Goal: Task Accomplishment & Management: Use online tool/utility

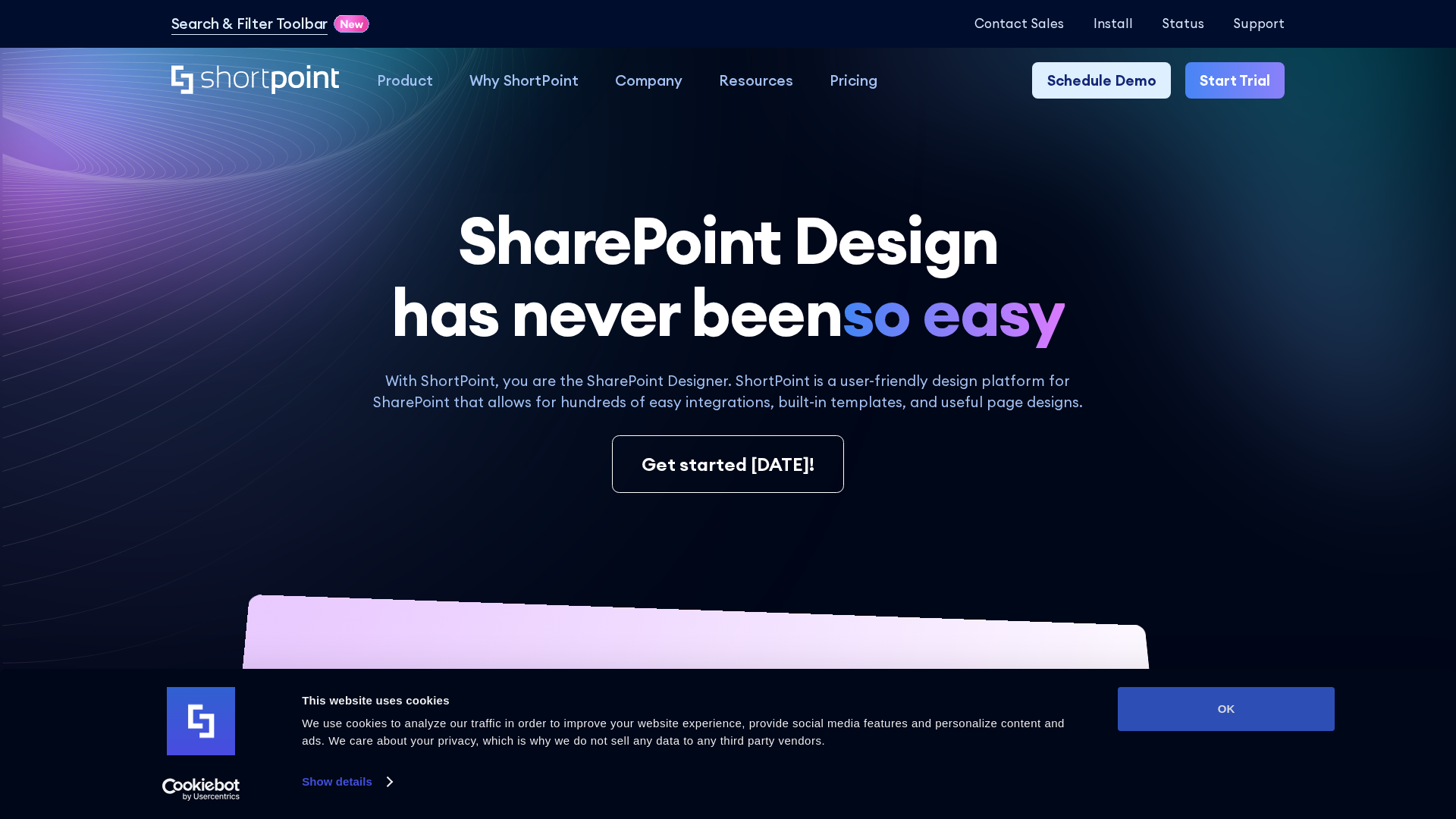
click at [1226, 709] on button "OK" at bounding box center [1226, 709] width 217 height 44
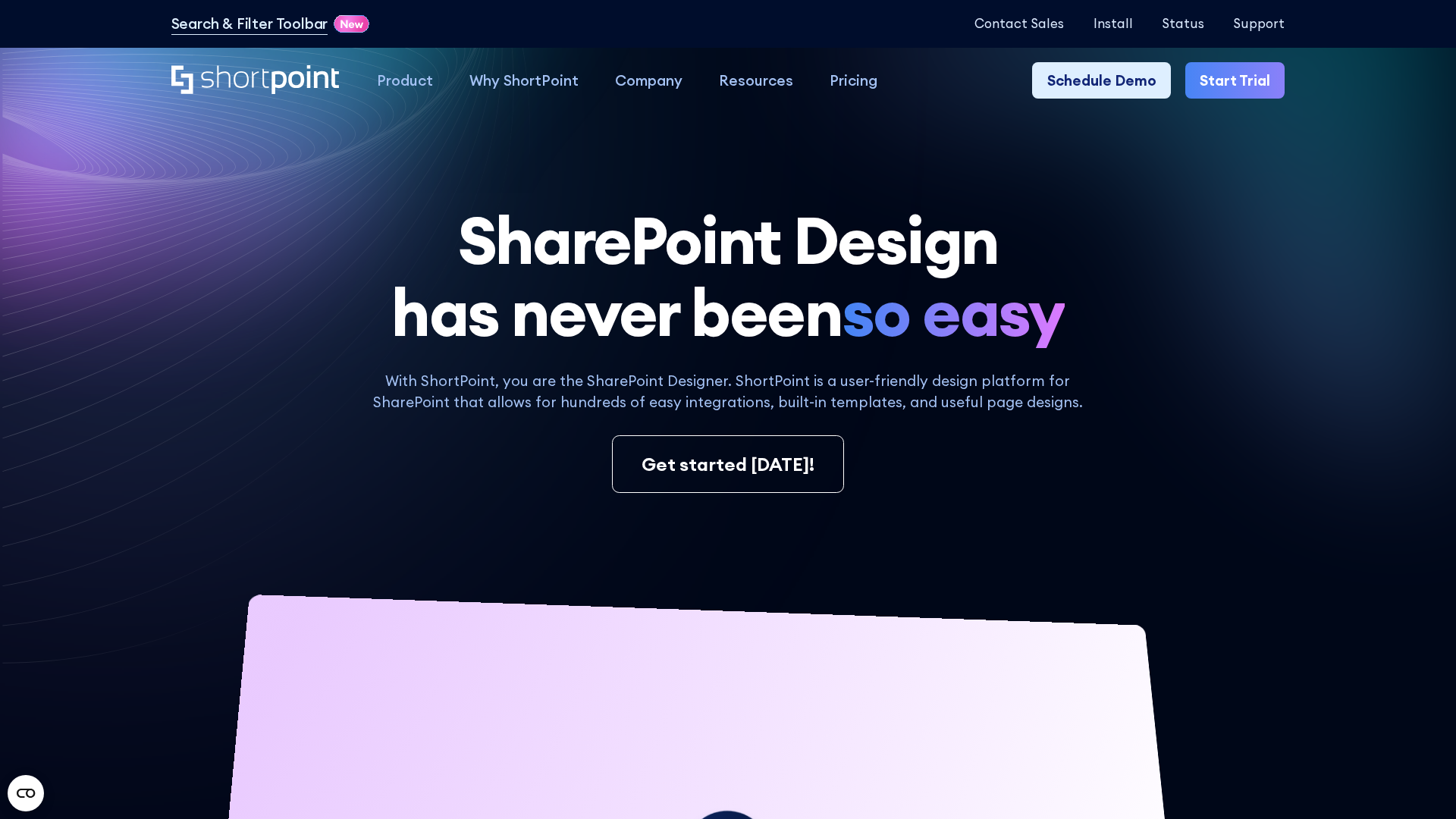
click at [1236, 79] on link "Start Trial" at bounding box center [1235, 80] width 100 height 36
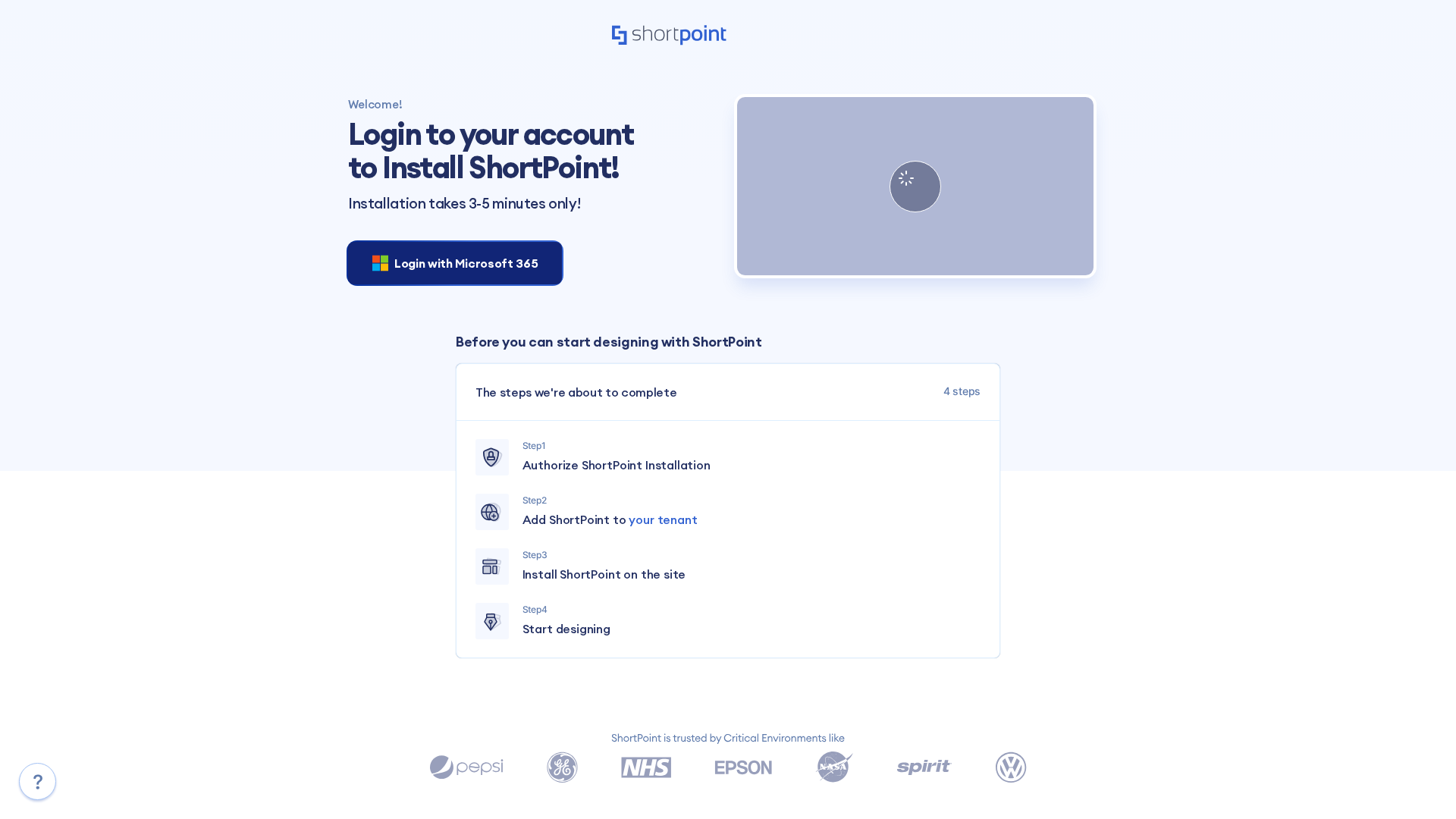
click at [451, 262] on span "Login with Microsoft 365" at bounding box center [466, 262] width 144 height 18
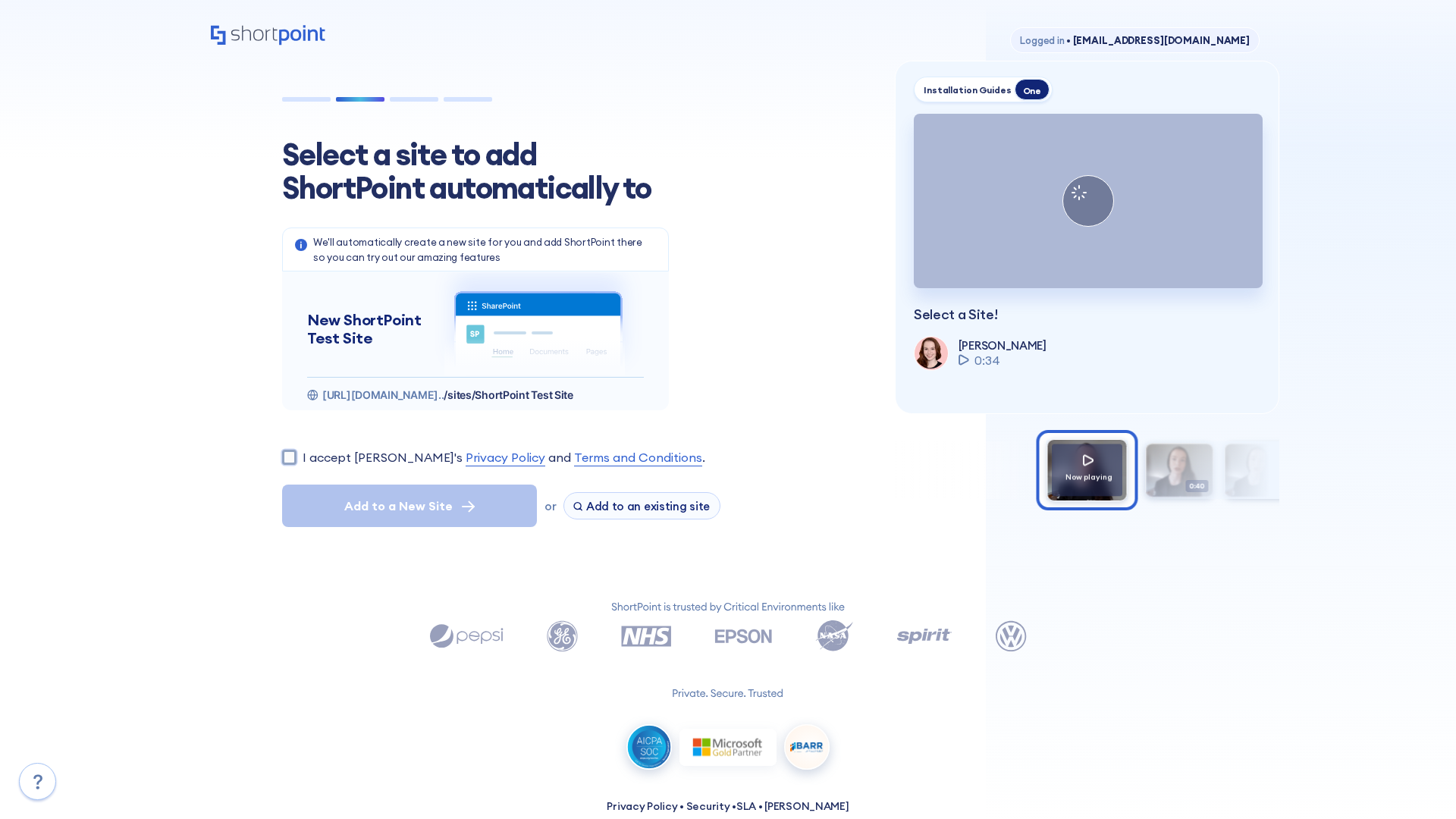
click at [289, 456] on input "I accept [PERSON_NAME]'s Privacy Policy and Terms and Conditions ." at bounding box center [289, 457] width 14 height 14
checkbox input "true"
click at [410, 505] on span "Add to a New Site" at bounding box center [398, 505] width 108 height 18
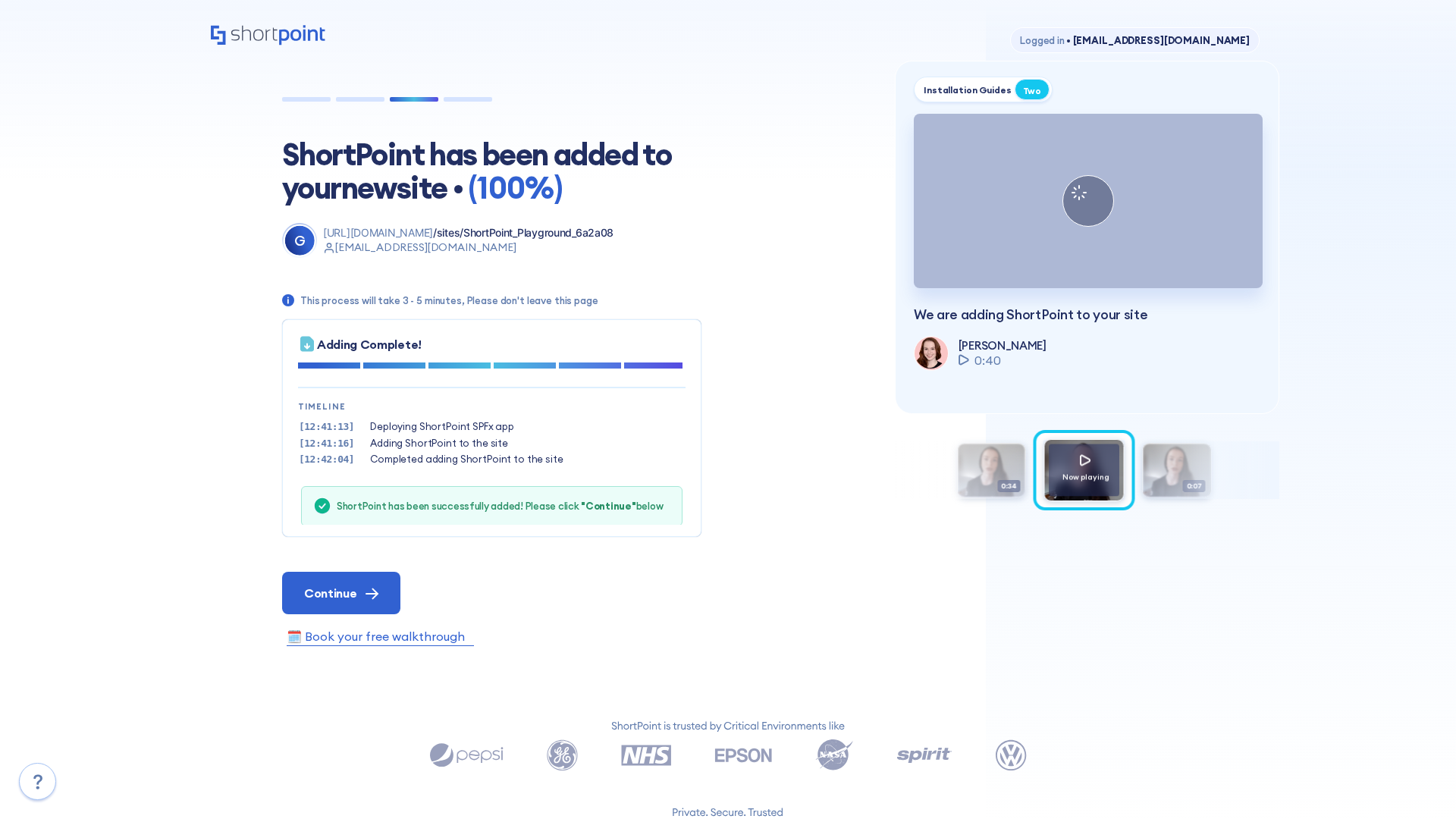
scroll to position [46, 0]
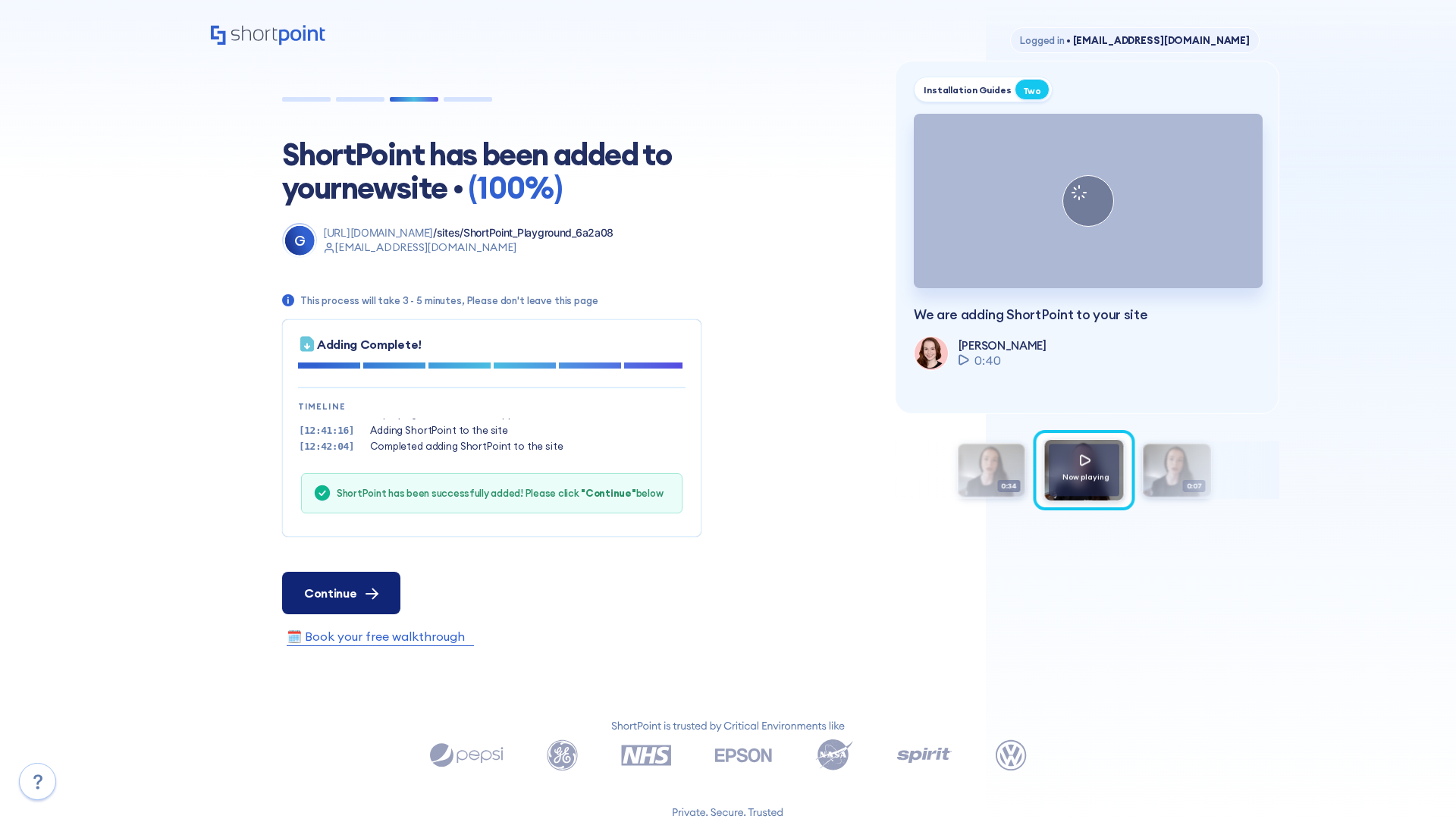
click at [341, 592] on span "Continue" at bounding box center [329, 593] width 52 height 18
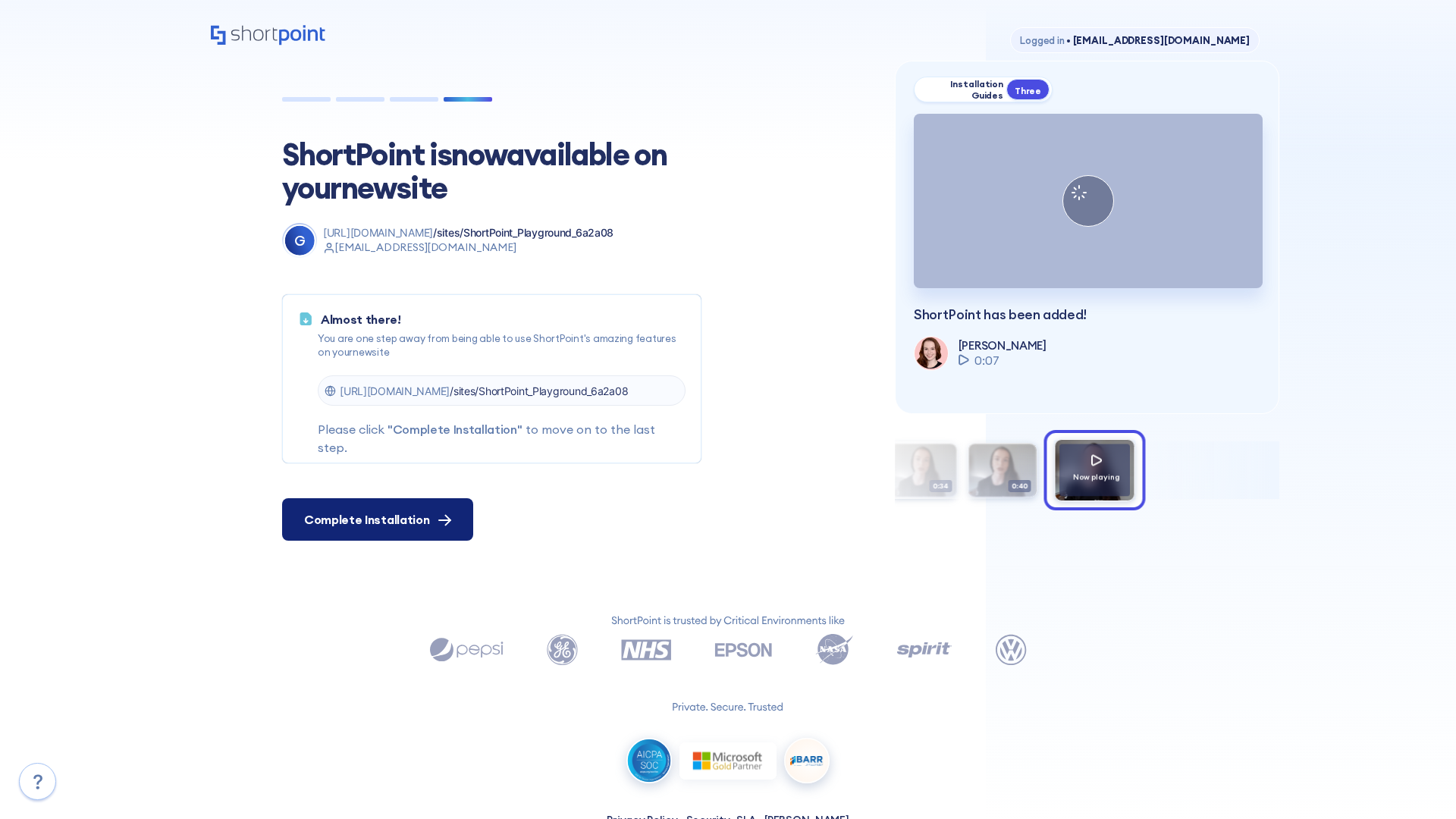
click at [375, 520] on span "Complete Installation" at bounding box center [366, 519] width 125 height 18
